Goal: Check status: Check status

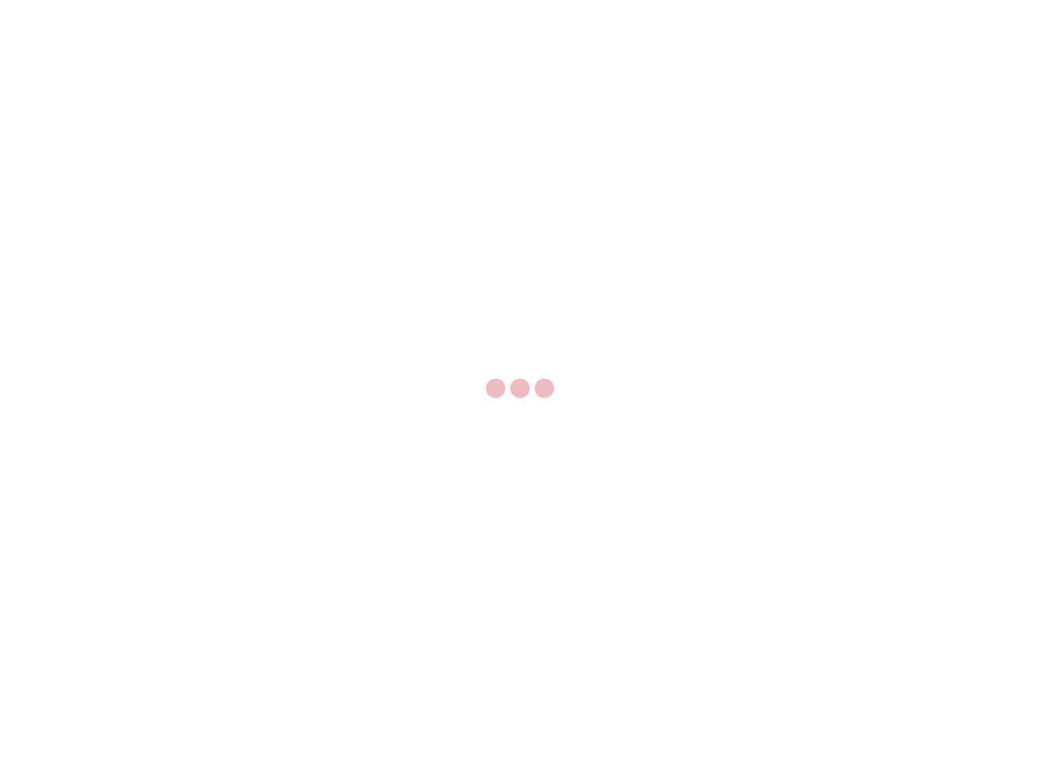
select select "US"
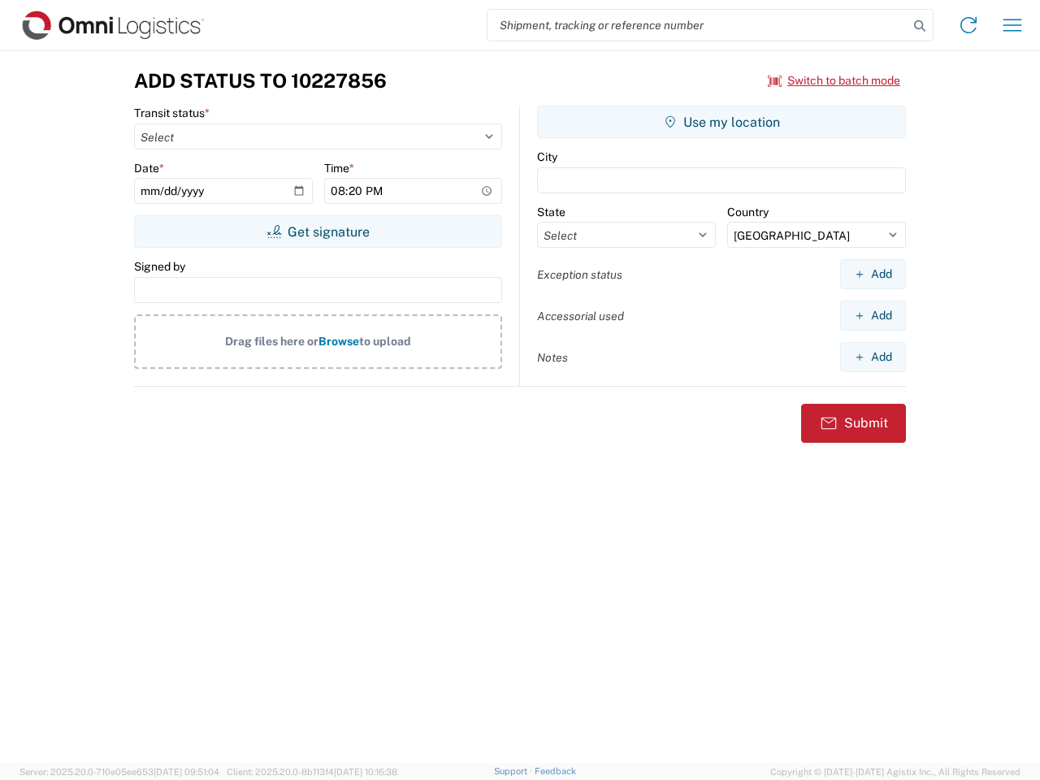
click at [698, 25] on input "search" at bounding box center [697, 25] width 421 height 31
click at [919, 26] on icon at bounding box center [919, 26] width 23 height 23
click at [968, 25] on icon at bounding box center [968, 25] width 26 height 26
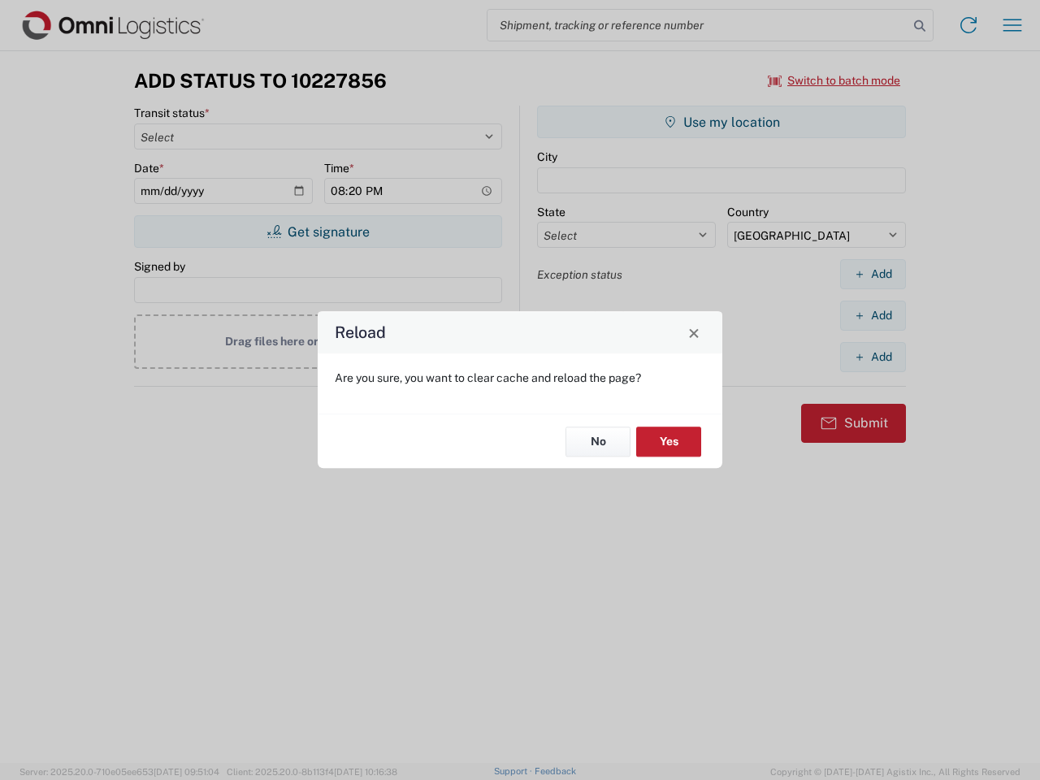
click at [1012, 25] on div "Reload Are you sure, you want to clear cache and reload the page? No Yes" at bounding box center [520, 390] width 1040 height 780
click at [834, 80] on div "Reload Are you sure, you want to clear cache and reload the page? No Yes" at bounding box center [520, 390] width 1040 height 780
click at [318, 231] on div "Reload Are you sure, you want to clear cache and reload the page? No Yes" at bounding box center [520, 390] width 1040 height 780
click at [721, 122] on div "Reload Are you sure, you want to clear cache and reload the page? No Yes" at bounding box center [520, 390] width 1040 height 780
click at [872, 274] on div "Reload Are you sure, you want to clear cache and reload the page? No Yes" at bounding box center [520, 390] width 1040 height 780
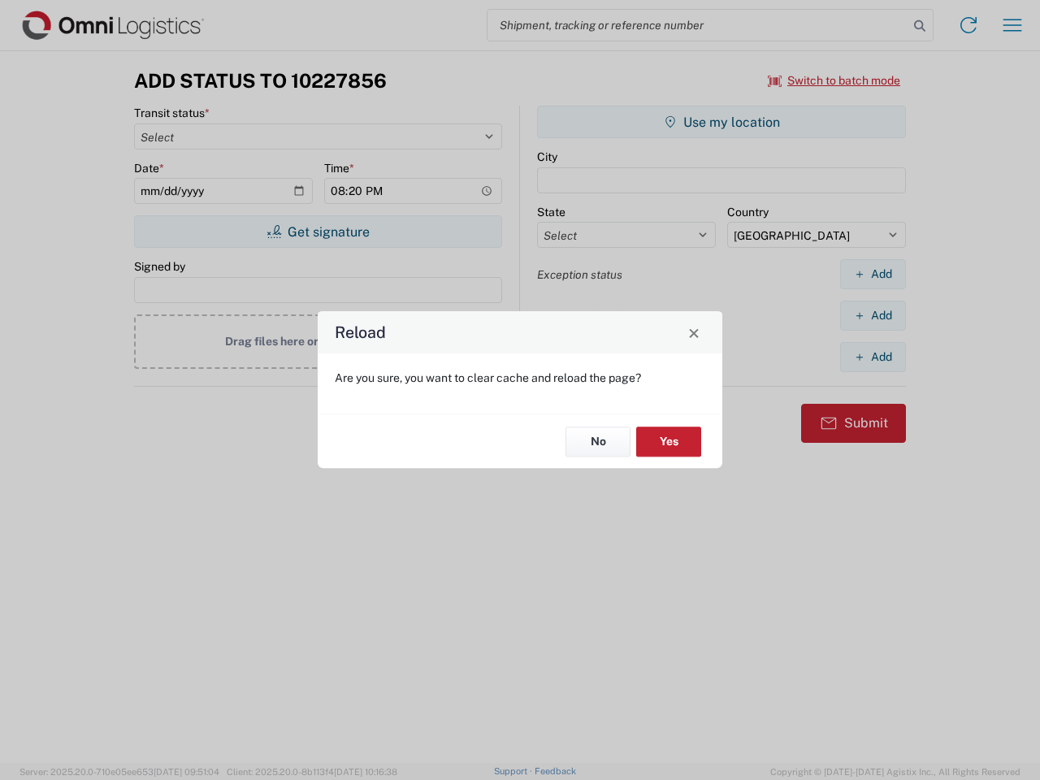
click at [872, 315] on div "Reload Are you sure, you want to clear cache and reload the page? No Yes" at bounding box center [520, 390] width 1040 height 780
click at [872, 357] on div "Reload Are you sure, you want to clear cache and reload the page? No Yes" at bounding box center [520, 390] width 1040 height 780
